Goal: Find specific page/section: Find specific page/section

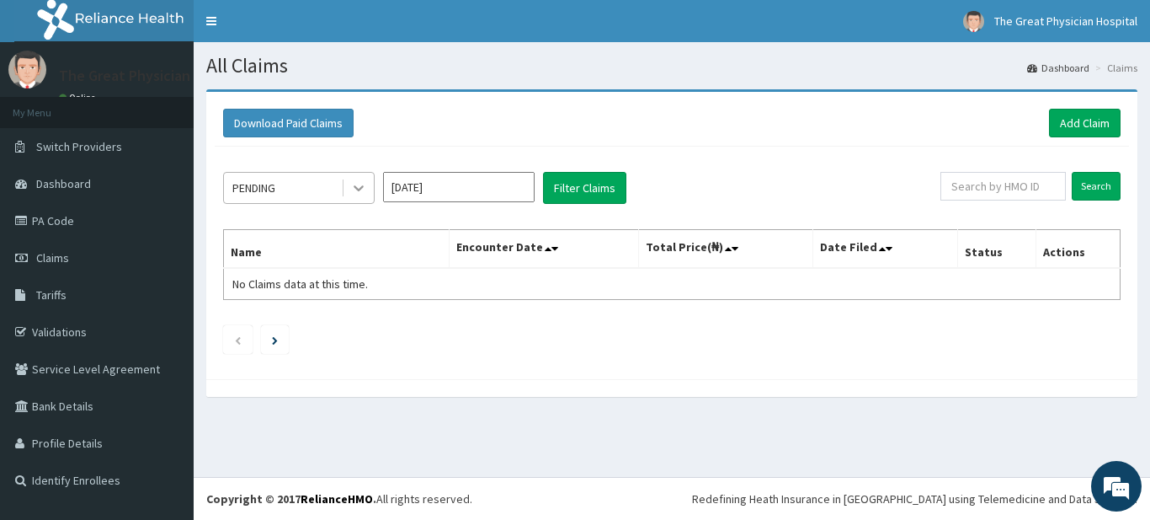
click at [357, 188] on icon at bounding box center [359, 189] width 10 height 6
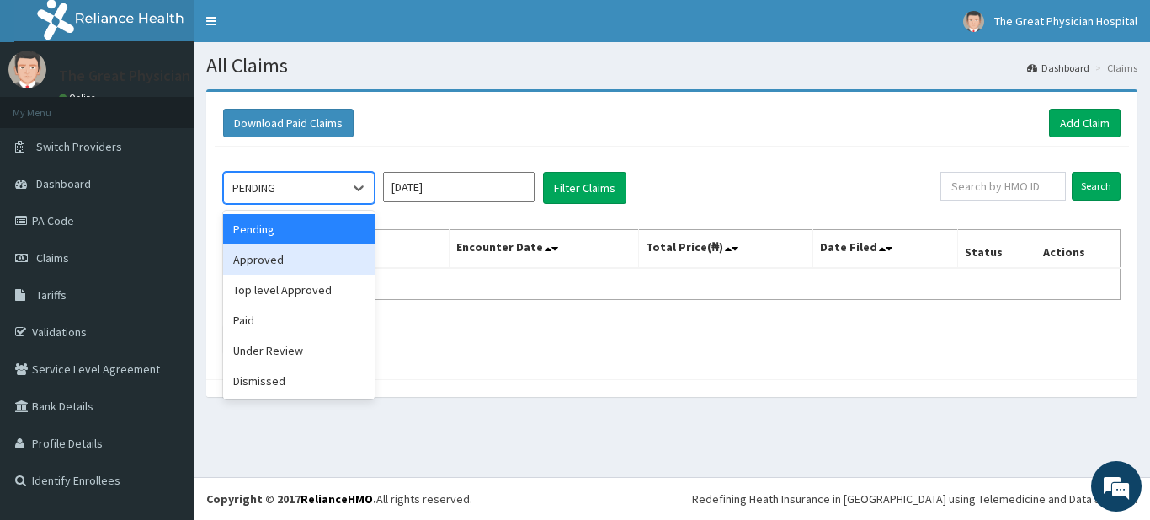
click at [261, 262] on div "Approved" at bounding box center [299, 259] width 152 height 30
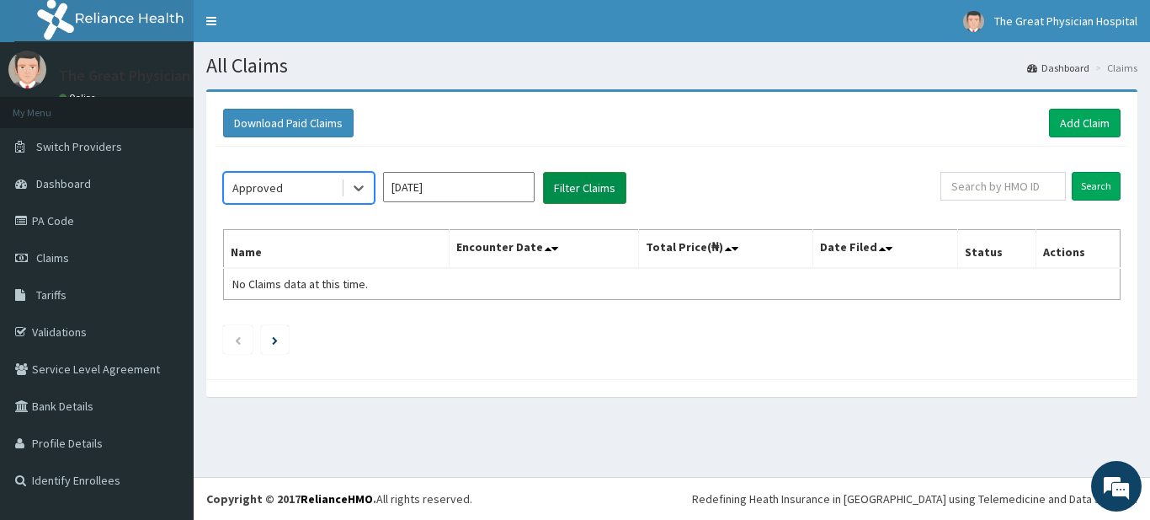
click at [596, 173] on button "Filter Claims" at bounding box center [584, 188] width 83 height 32
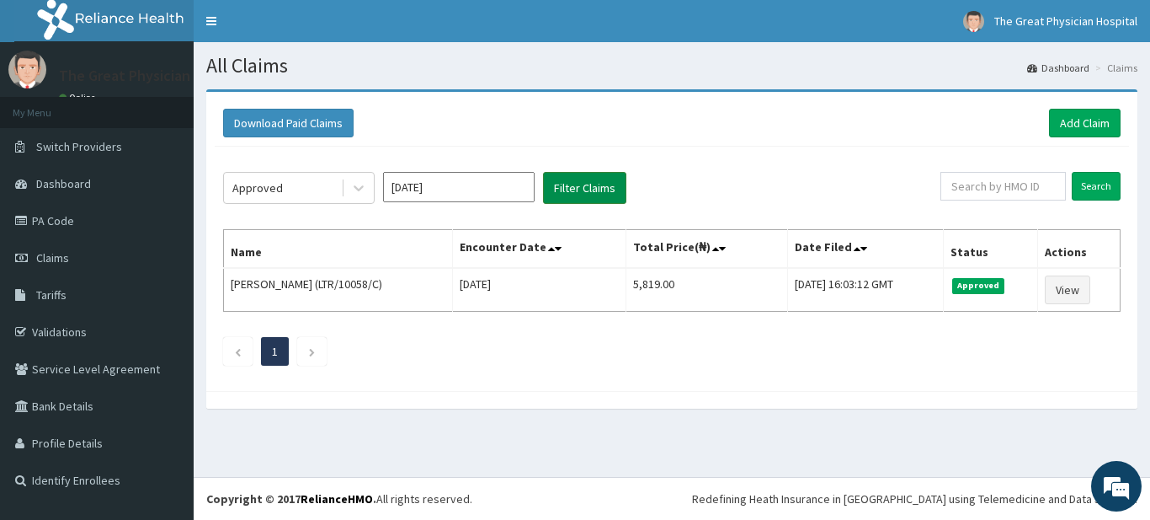
click at [586, 184] on button "Filter Claims" at bounding box center [584, 188] width 83 height 32
click at [360, 189] on icon at bounding box center [359, 189] width 10 height 6
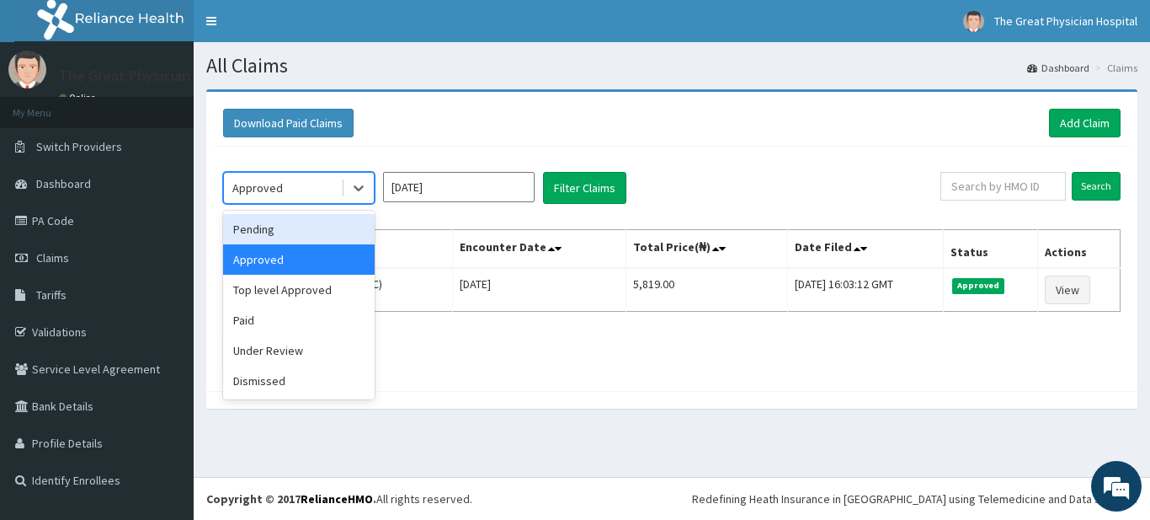
click at [319, 232] on div "Pending" at bounding box center [299, 229] width 152 height 30
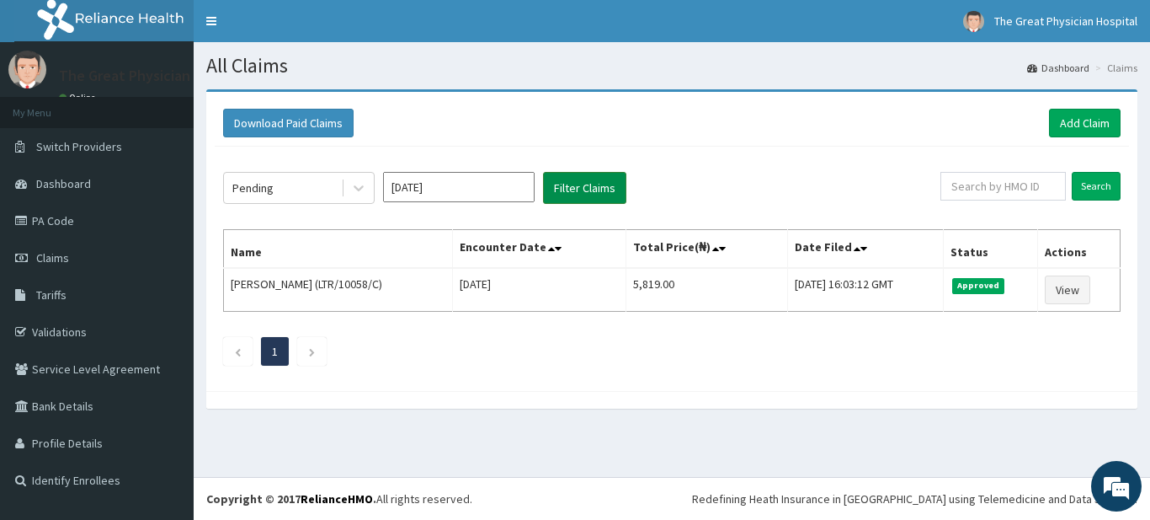
click at [574, 190] on button "Filter Claims" at bounding box center [584, 188] width 83 height 32
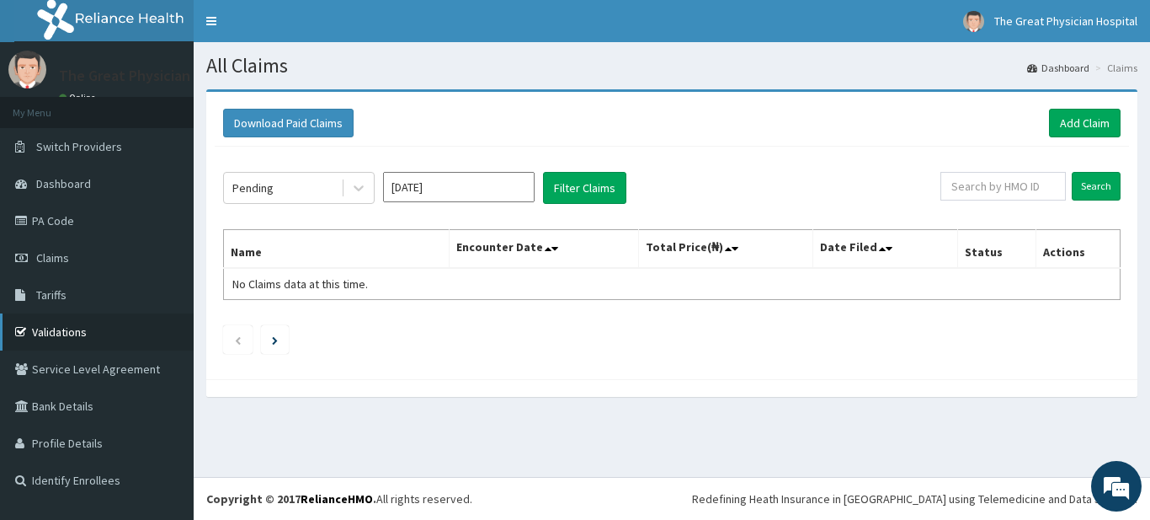
click at [50, 335] on link "Validations" at bounding box center [97, 331] width 194 height 37
